Goal: Task Accomplishment & Management: Manage account settings

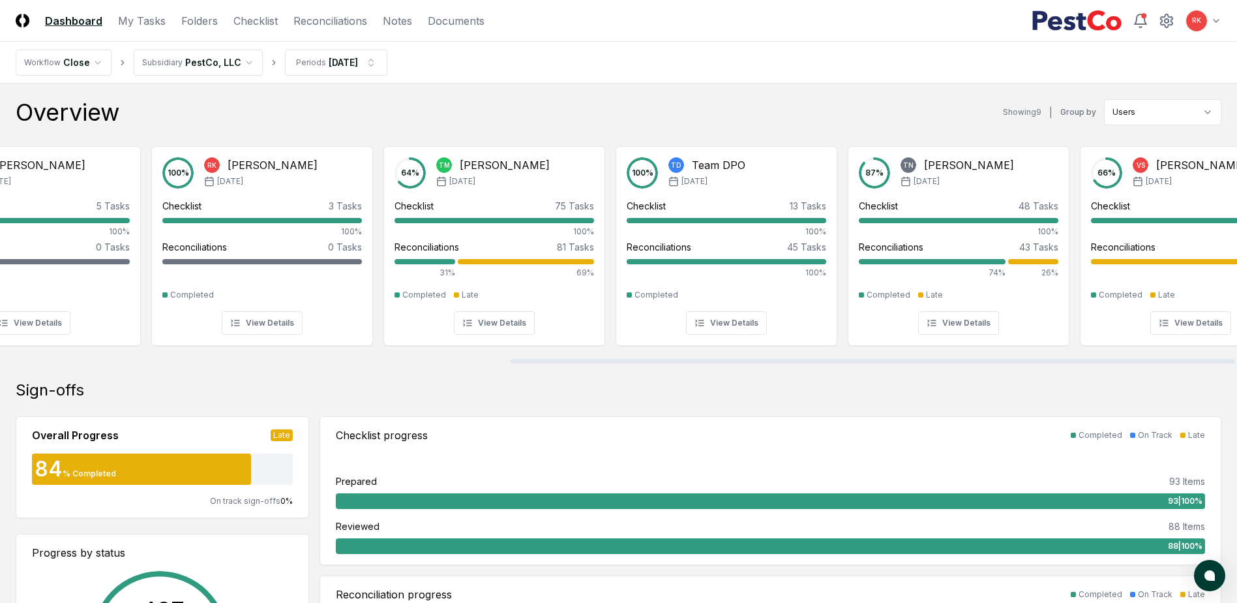
scroll to position [0, 873]
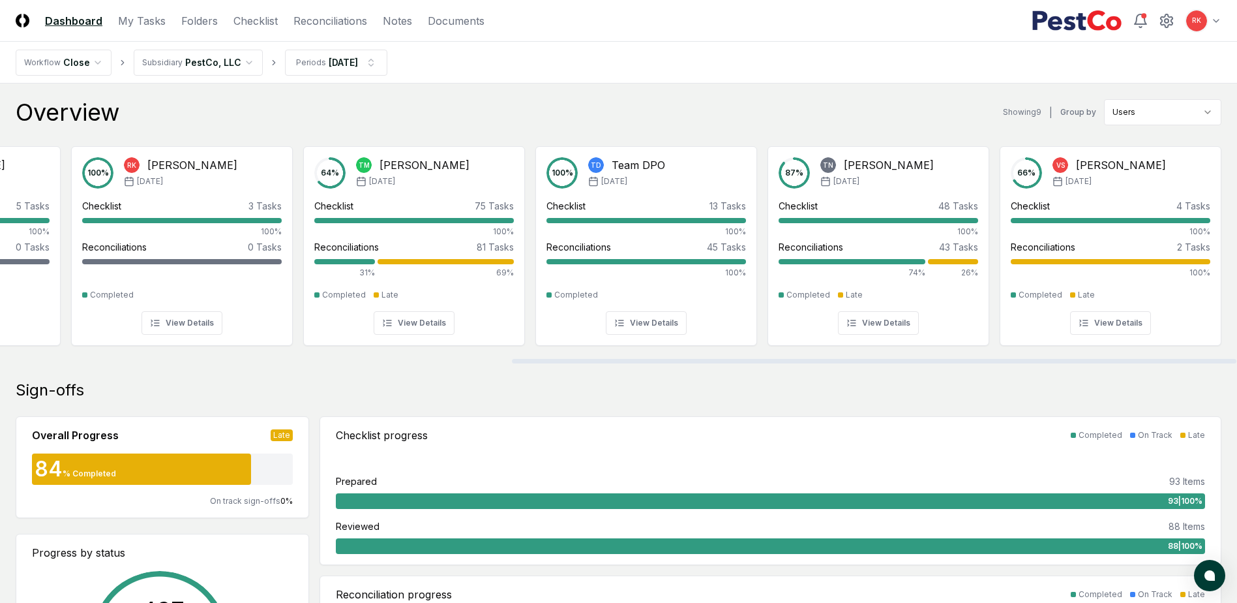
drag, startPoint x: 481, startPoint y: 363, endPoint x: 1074, endPoint y: 374, distance: 593.7
click at [1074, 363] on div at bounding box center [874, 361] width 725 height 5
click at [326, 18] on link "Reconciliations" at bounding box center [331, 21] width 74 height 16
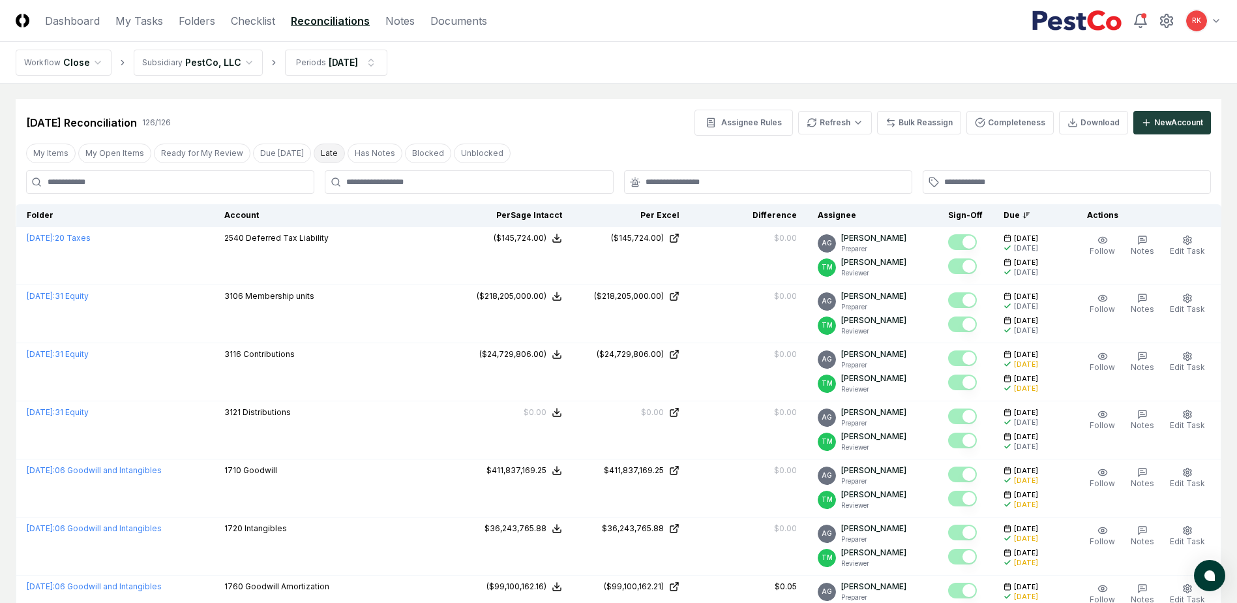
click at [315, 157] on button "Late" at bounding box center [329, 154] width 31 height 20
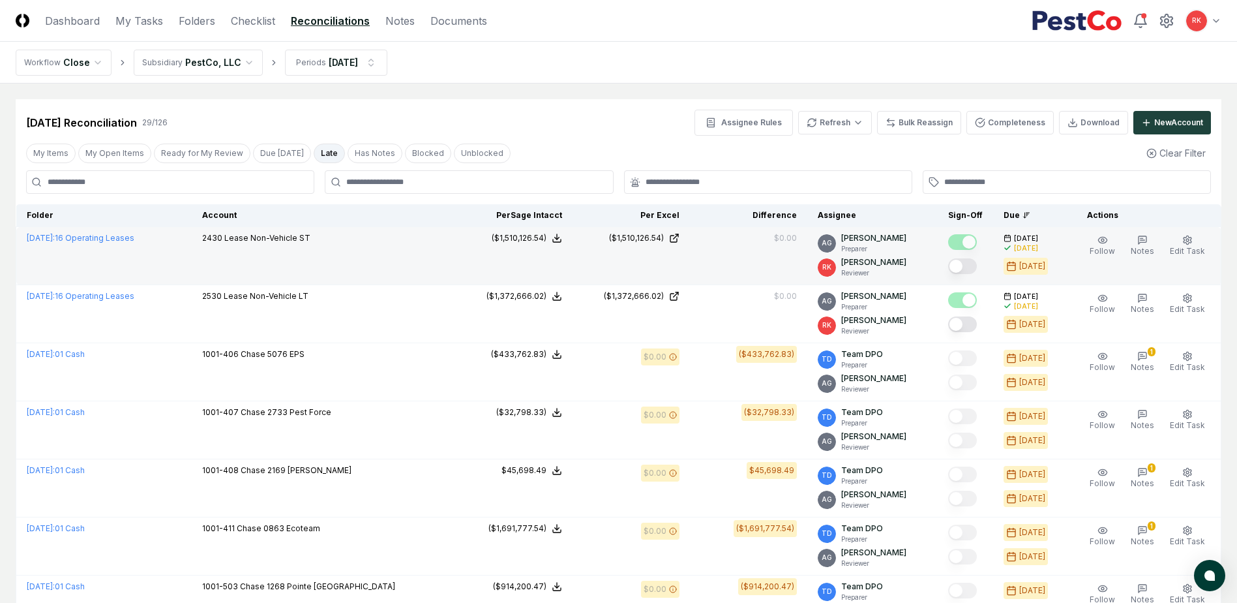
click at [959, 263] on button "Mark complete" at bounding box center [962, 266] width 29 height 16
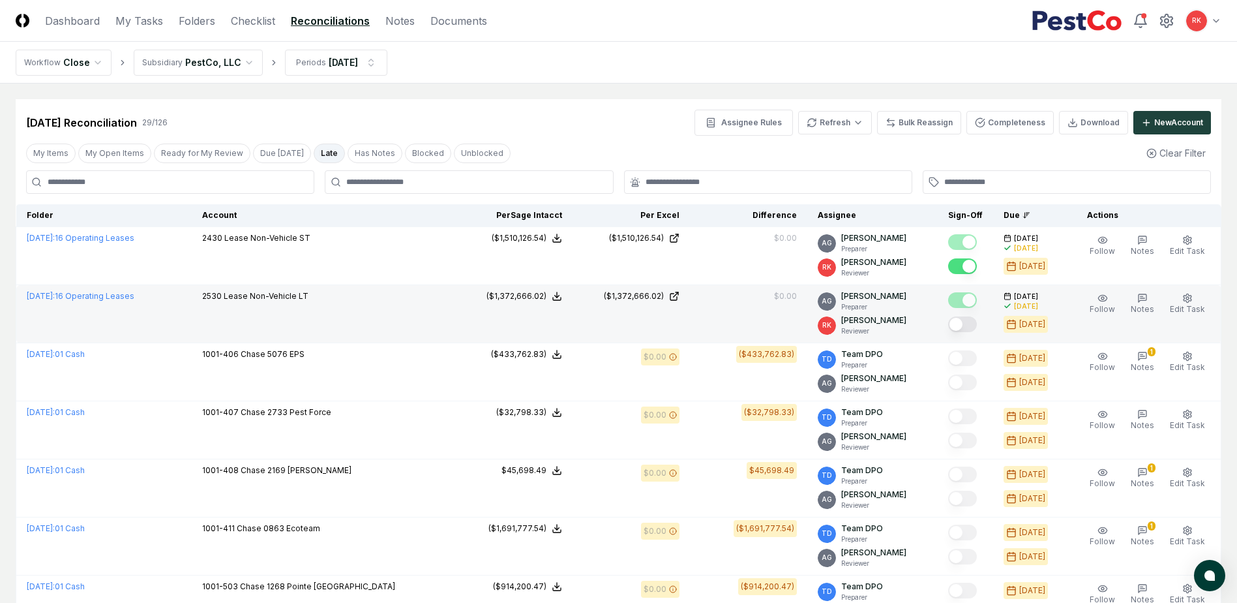
click at [968, 329] on button "Mark complete" at bounding box center [962, 324] width 29 height 16
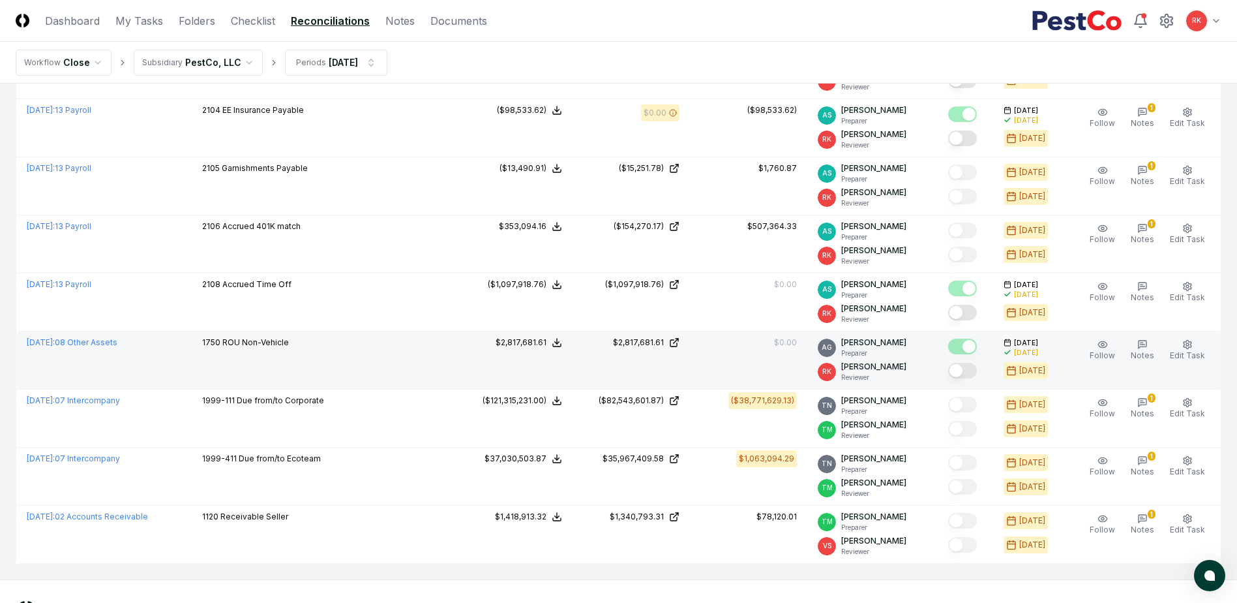
scroll to position [1370, 0]
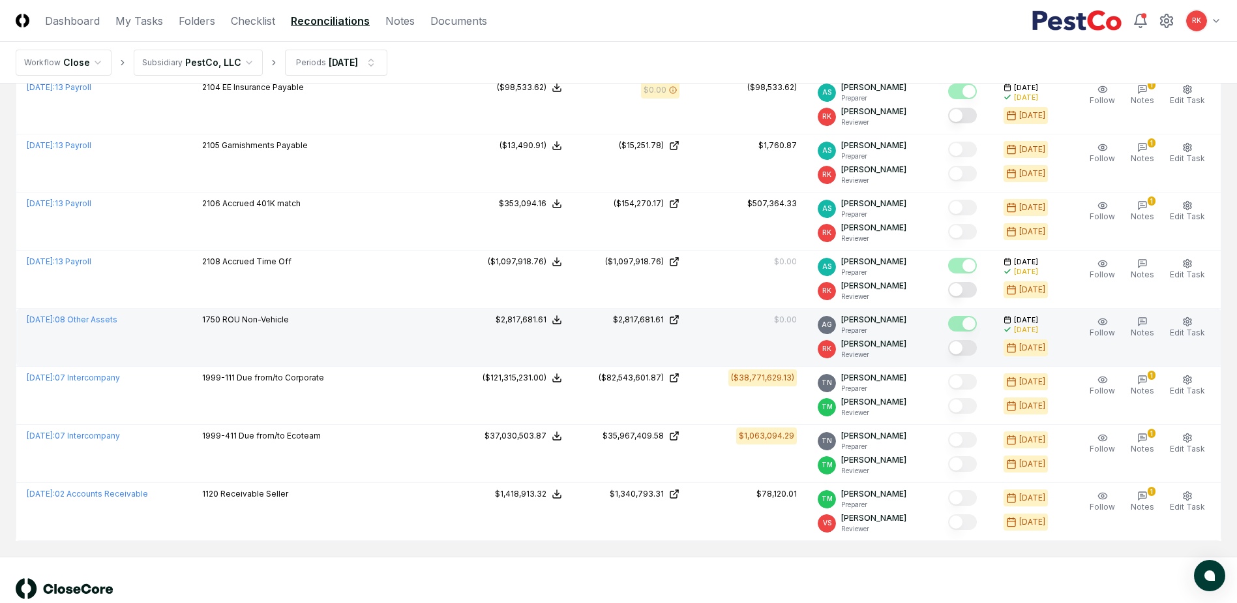
click at [956, 353] on div at bounding box center [962, 349] width 29 height 18
click at [967, 347] on button "Mark complete" at bounding box center [962, 348] width 29 height 16
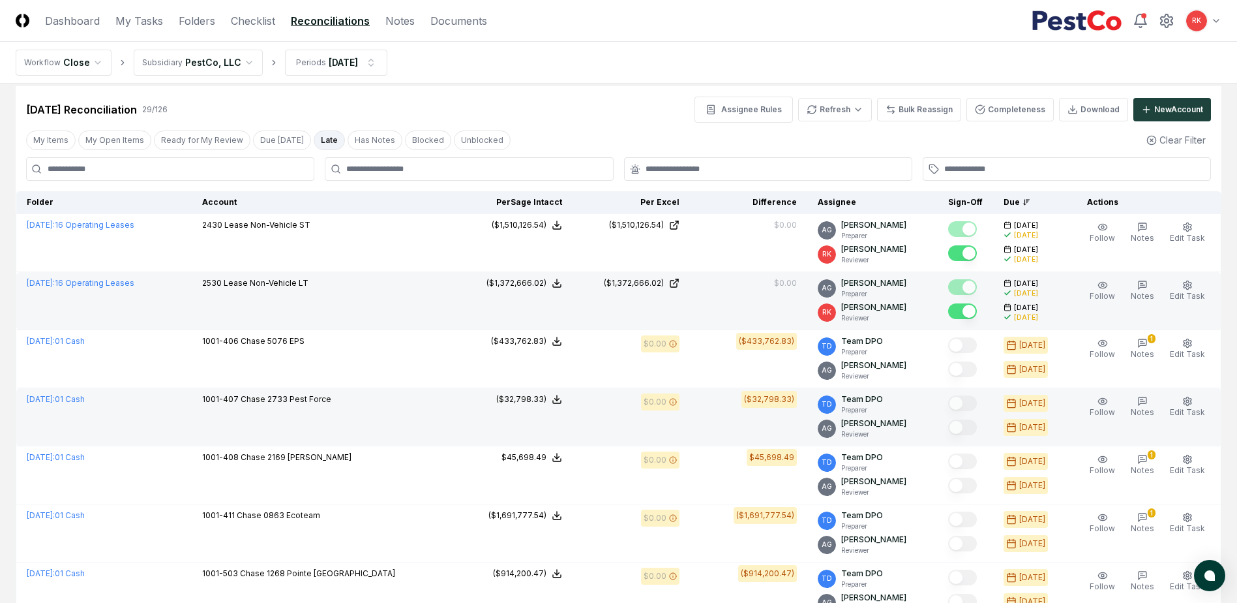
scroll to position [0, 0]
